Goal: Information Seeking & Learning: Compare options

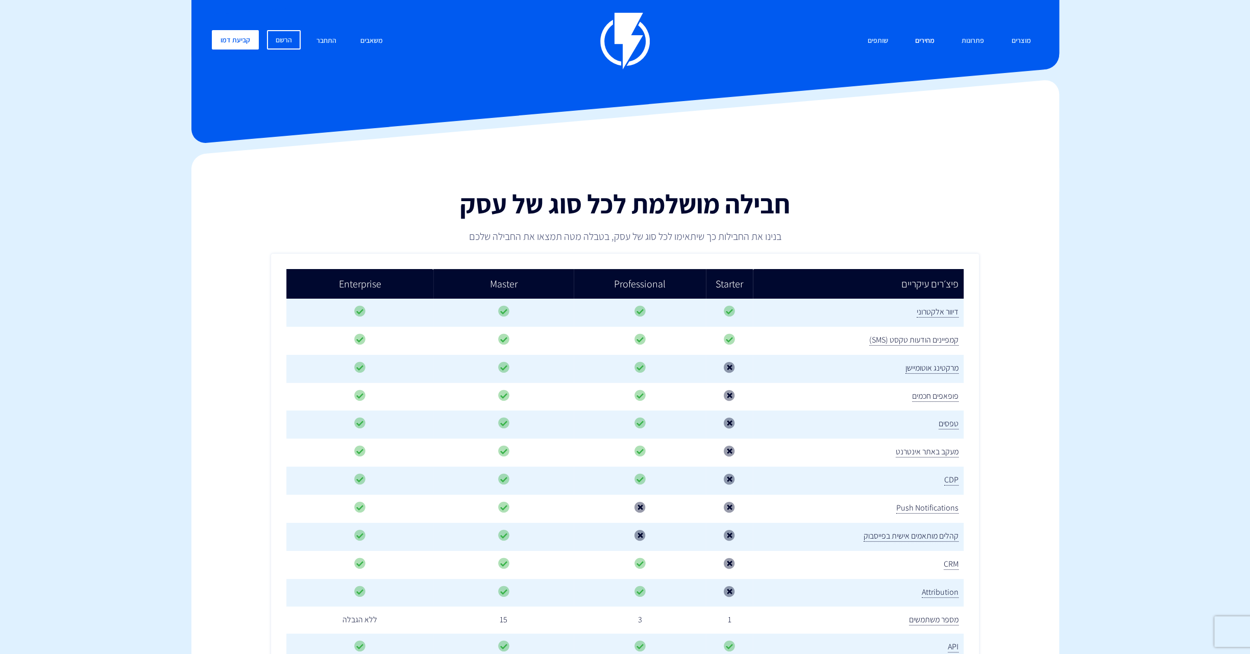
click at [925, 39] on link "מחירים" at bounding box center [925, 41] width 35 height 22
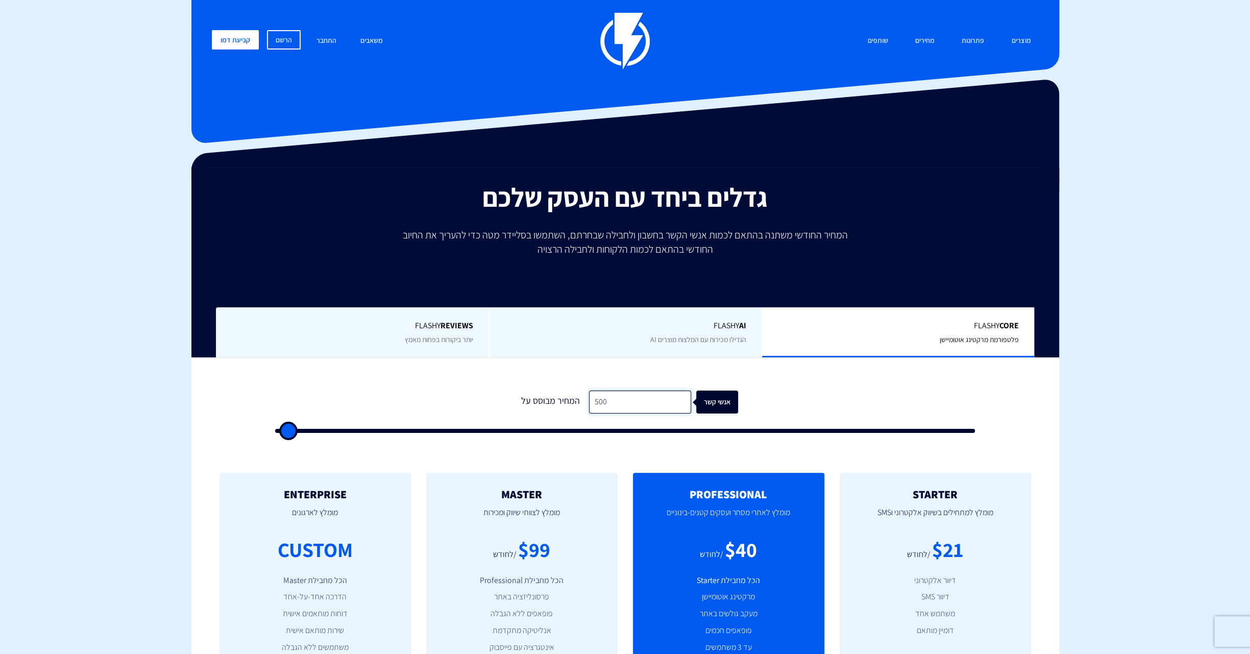
drag, startPoint x: 624, startPoint y: 396, endPoint x: 475, endPoint y: 387, distance: 149.8
click at [475, 387] on div "1 המחיר מבוסס על 500 אנשי קשר" at bounding box center [625, 408] width 721 height 87
type input "5"
type input "500"
type input "50"
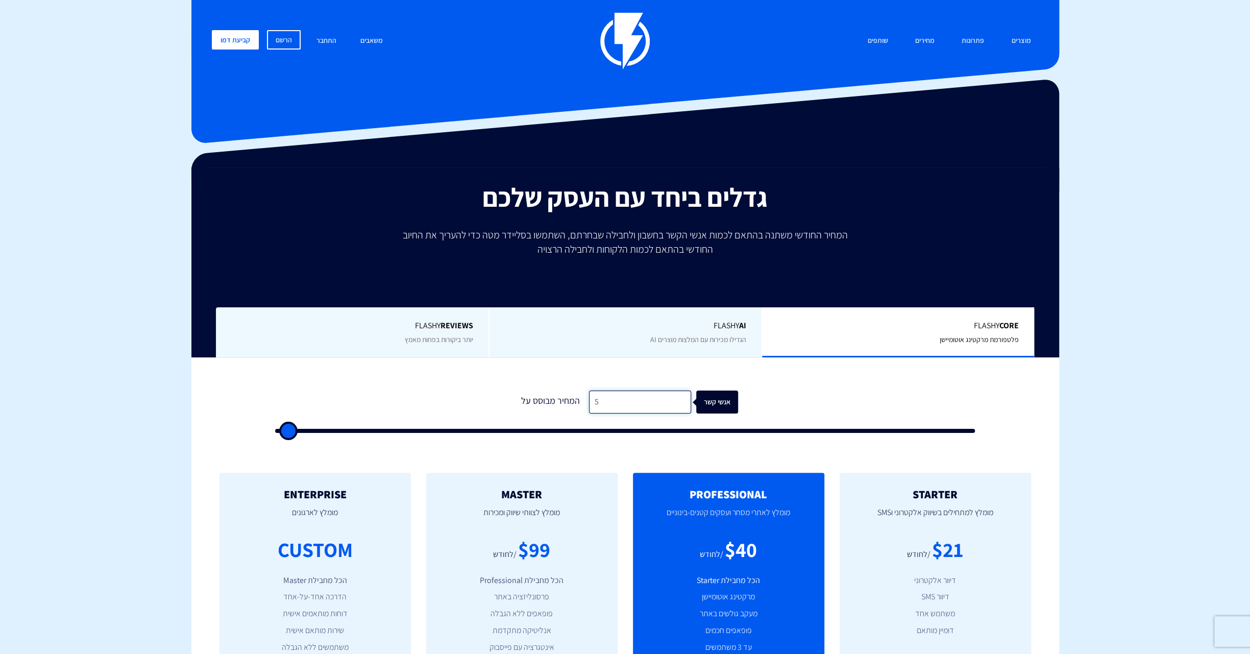
type input "500"
type input "5,000"
type input "5000"
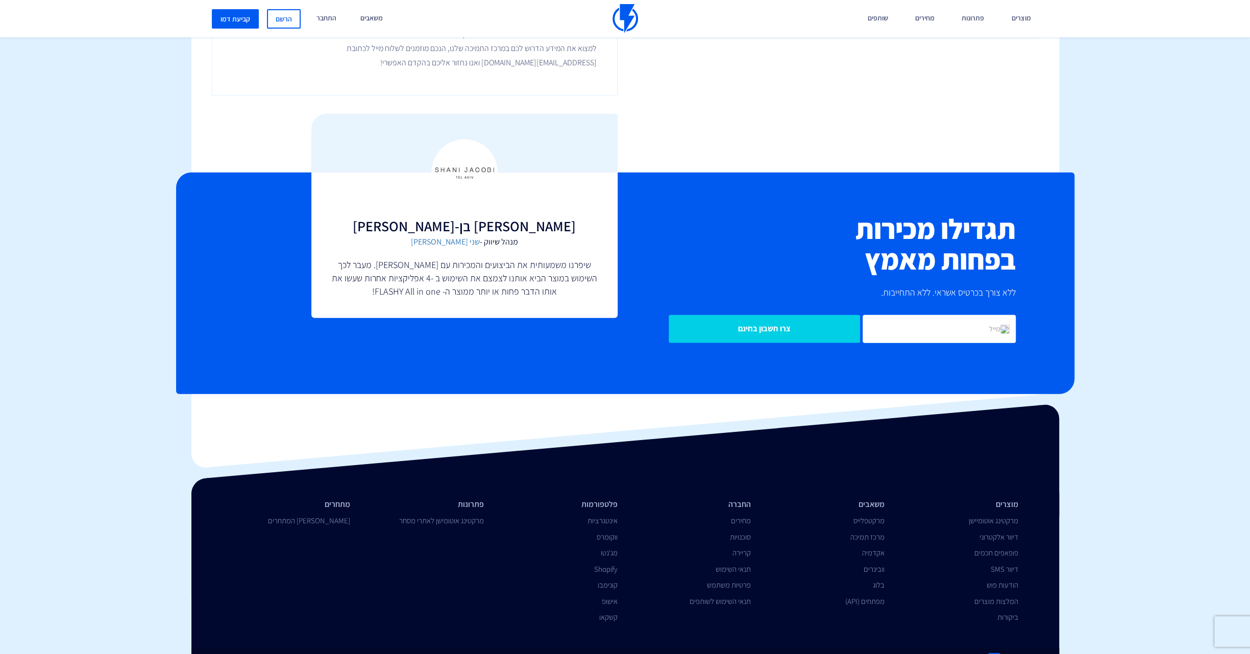
scroll to position [2242, 0]
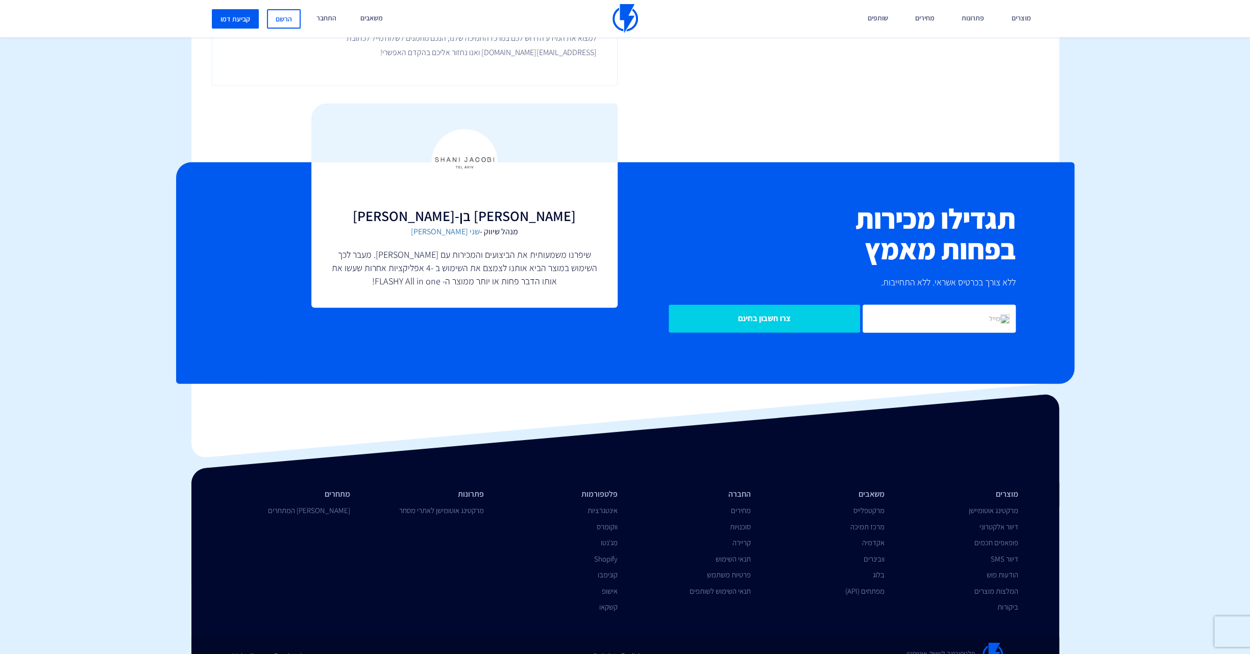
type input "5,000"
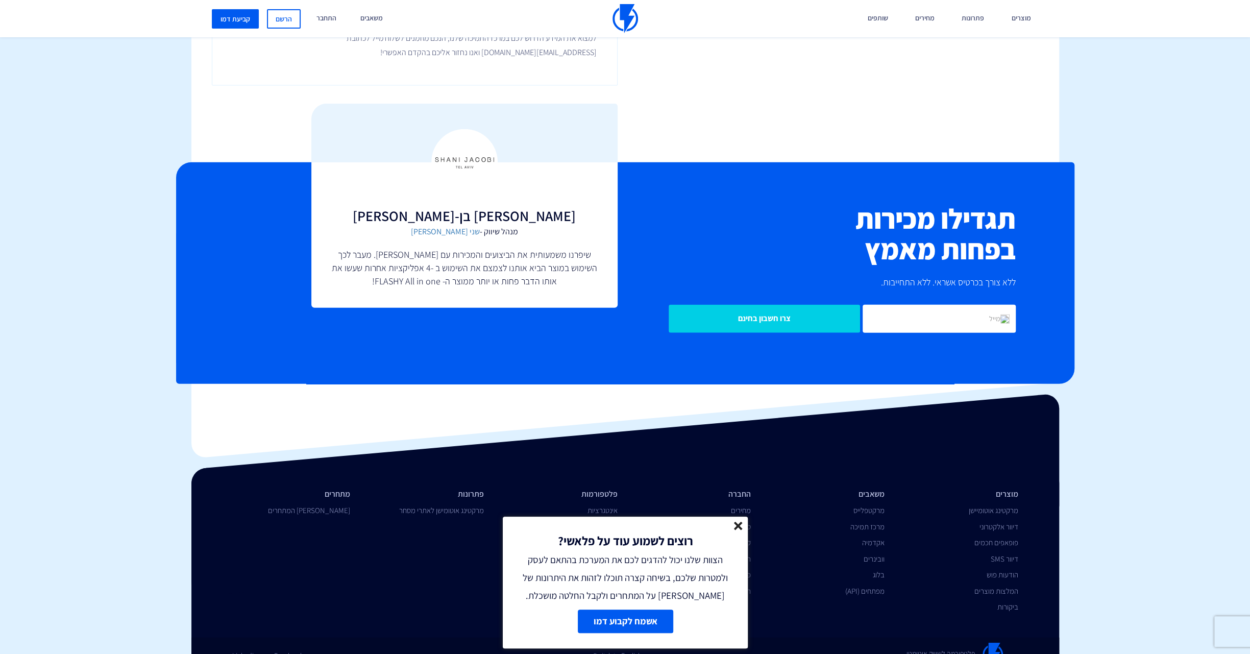
scroll to position [2038, 0]
